Goal: Check status: Check status

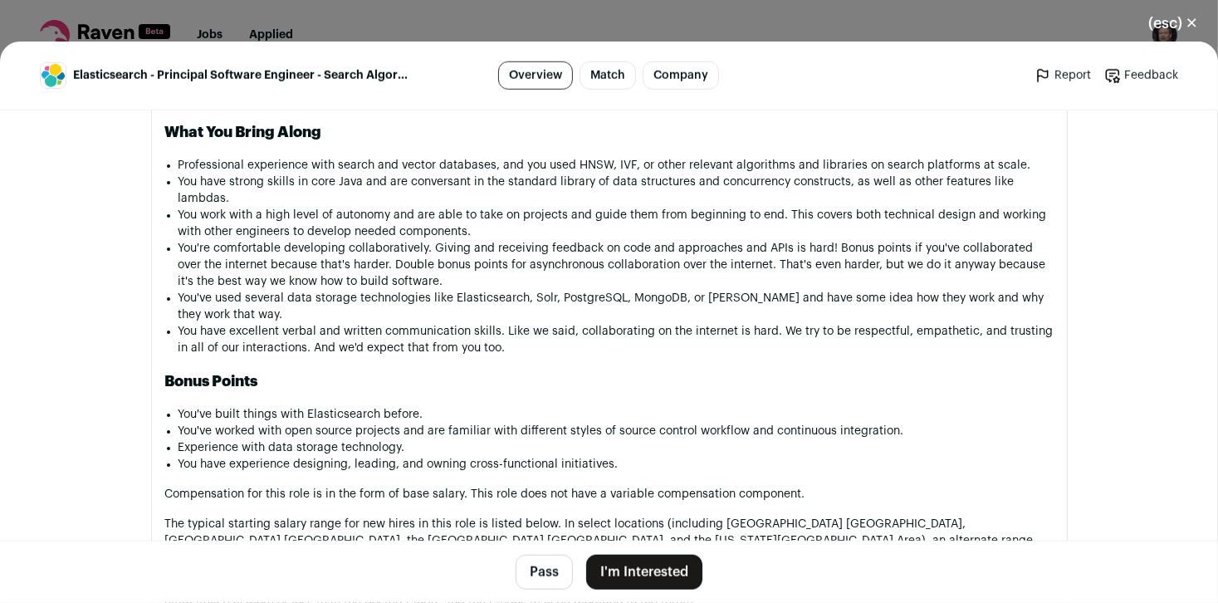
scroll to position [1470, 0]
click at [340, 162] on li "Professional experience with search and vector databases, and you used HNSW, IV…" at bounding box center [616, 166] width 875 height 17
drag, startPoint x: 340, startPoint y: 162, endPoint x: 616, endPoint y: 160, distance: 276.5
click at [616, 160] on li "Professional experience with search and vector databases, and you used HNSW, IV…" at bounding box center [616, 166] width 875 height 17
copy li "search and vector databases, and you used HNSW, IVF"
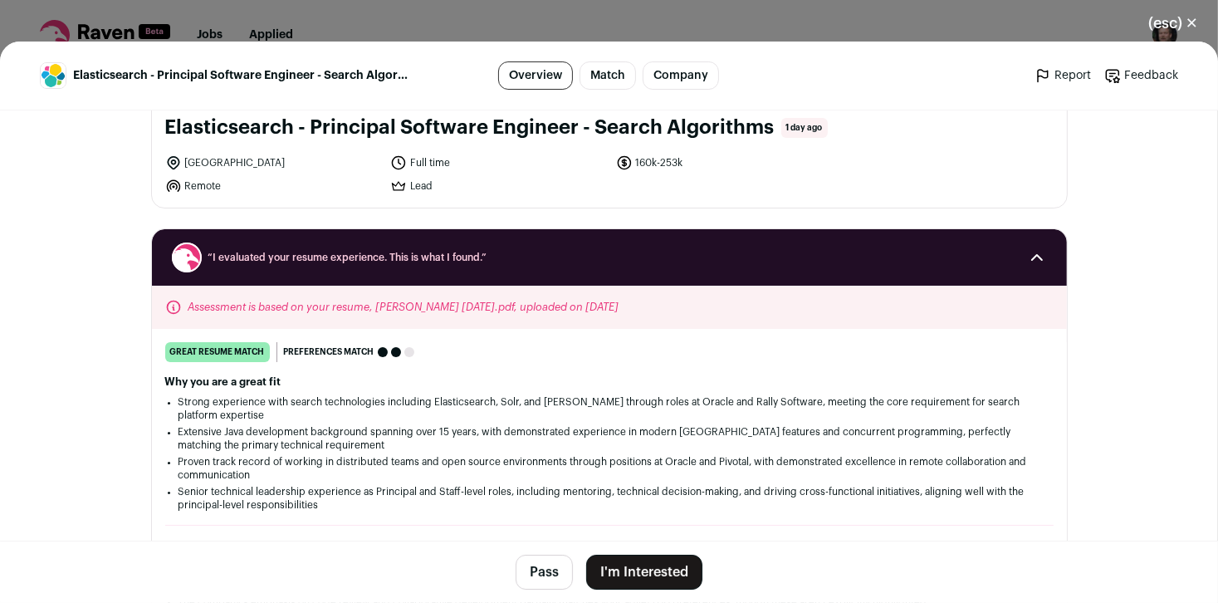
scroll to position [0, 0]
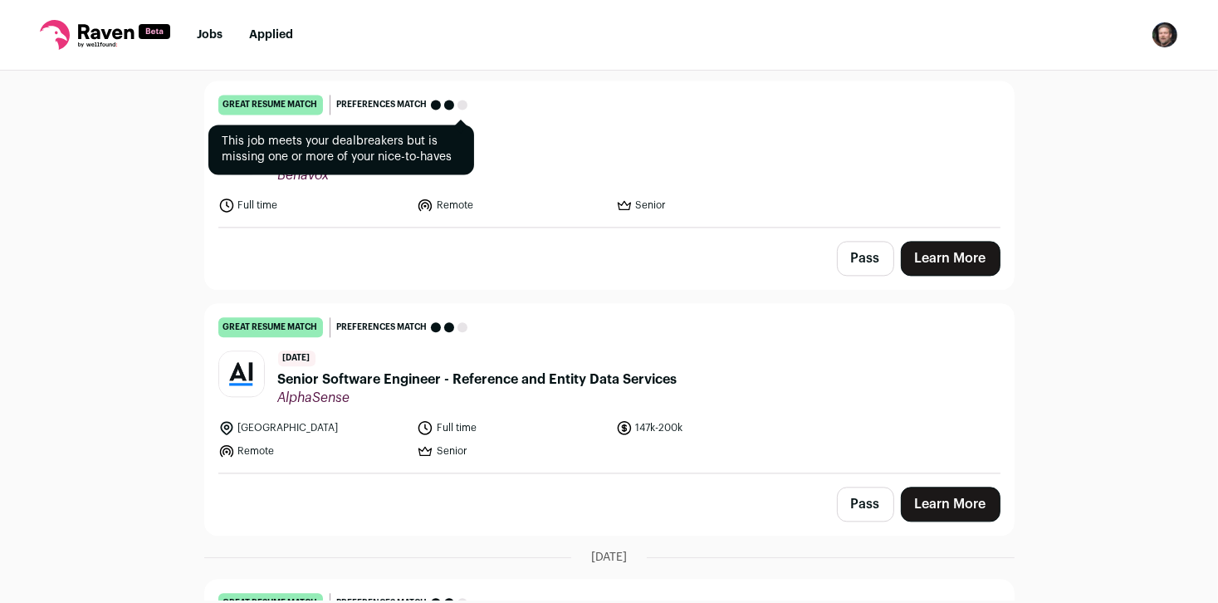
scroll to position [3611, 0]
